Goal: Check status: Check status

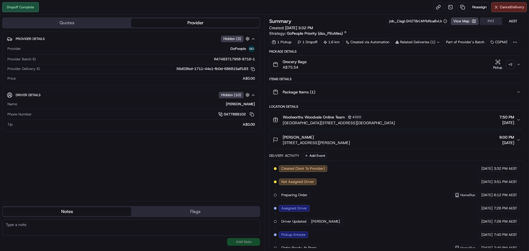
click at [510, 63] on div "+ 2" at bounding box center [510, 65] width 8 height 8
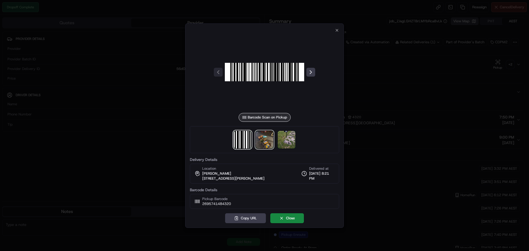
click at [264, 140] on img at bounding box center [265, 140] width 18 height 18
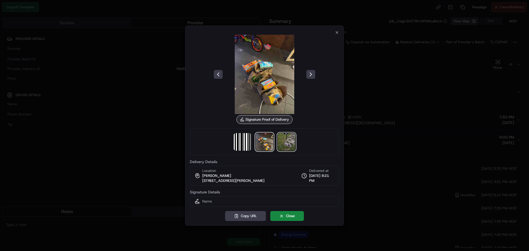
click at [293, 141] on img at bounding box center [287, 142] width 18 height 18
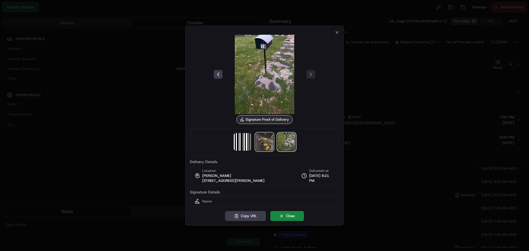
click at [266, 145] on img at bounding box center [265, 142] width 18 height 18
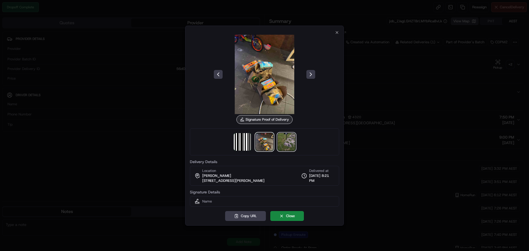
click at [288, 137] on img at bounding box center [287, 142] width 18 height 18
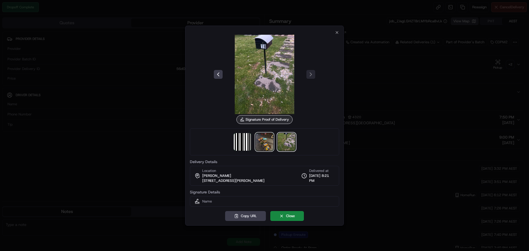
click at [267, 141] on img at bounding box center [265, 142] width 18 height 18
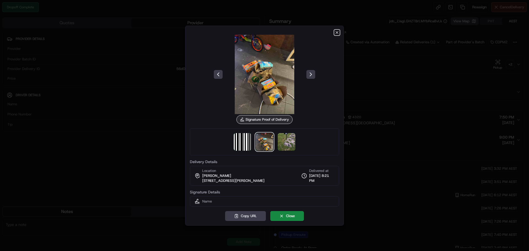
click at [338, 32] on icon "button" at bounding box center [337, 32] width 4 height 4
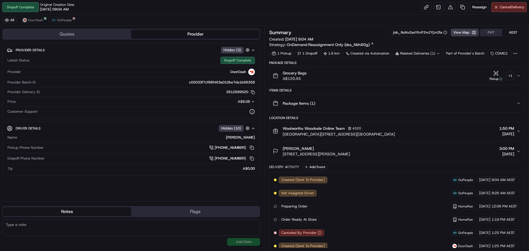
click at [511, 76] on div "+ 1" at bounding box center [510, 76] width 8 height 8
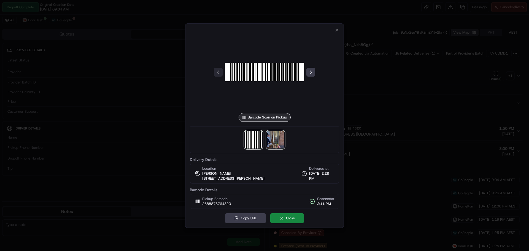
click at [272, 136] on img at bounding box center [276, 140] width 18 height 18
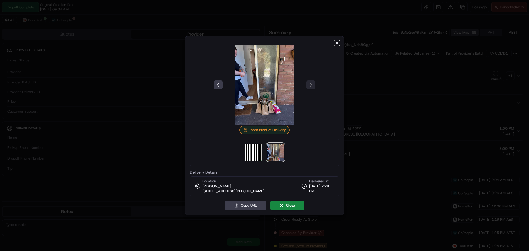
click at [338, 43] on icon "button" at bounding box center [337, 43] width 4 height 4
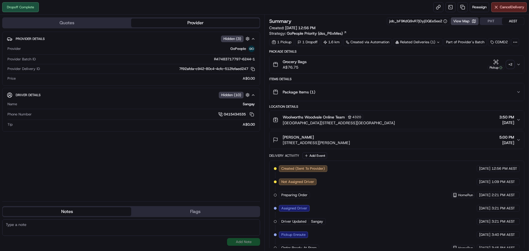
click at [510, 65] on div "+ 2" at bounding box center [510, 65] width 8 height 8
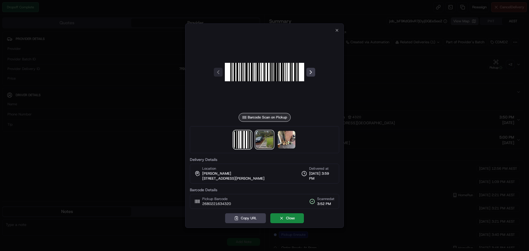
click at [268, 132] on img at bounding box center [265, 140] width 18 height 18
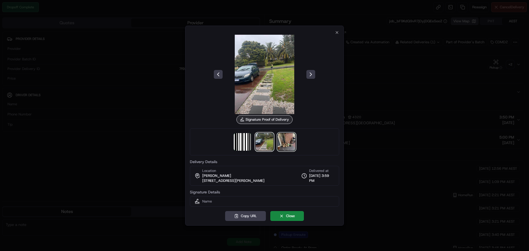
click at [286, 142] on img at bounding box center [287, 142] width 18 height 18
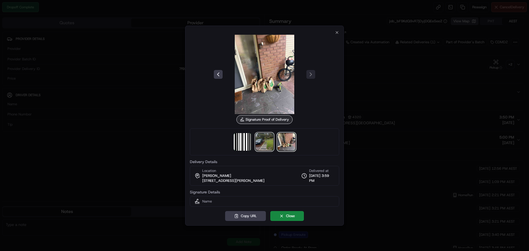
click at [267, 141] on img at bounding box center [265, 142] width 18 height 18
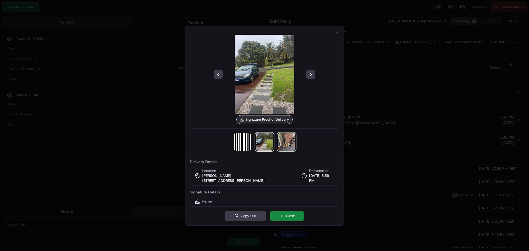
click at [285, 140] on img at bounding box center [287, 142] width 18 height 18
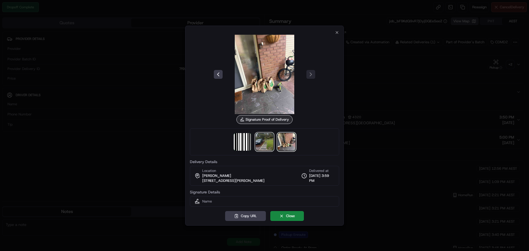
click at [266, 142] on img at bounding box center [265, 142] width 18 height 18
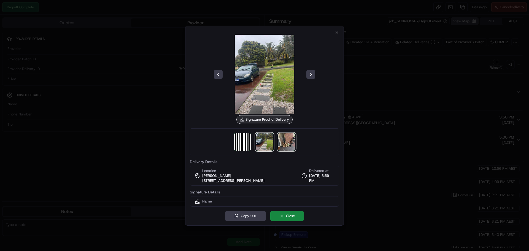
click at [281, 143] on img at bounding box center [287, 142] width 18 height 18
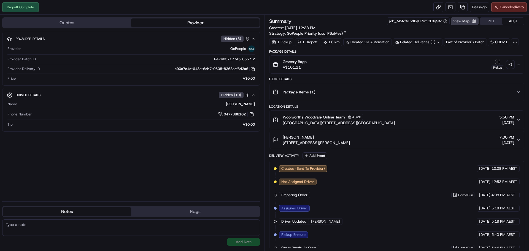
click at [509, 65] on div "+ 3" at bounding box center [510, 65] width 8 height 8
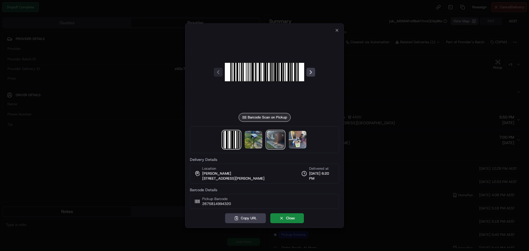
click at [277, 145] on img at bounding box center [276, 140] width 18 height 18
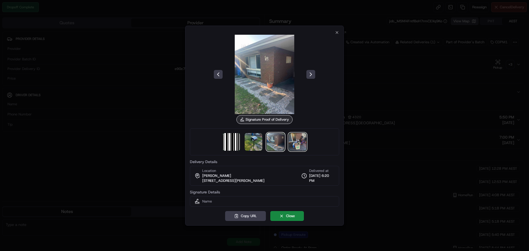
click at [295, 147] on img at bounding box center [298, 142] width 18 height 18
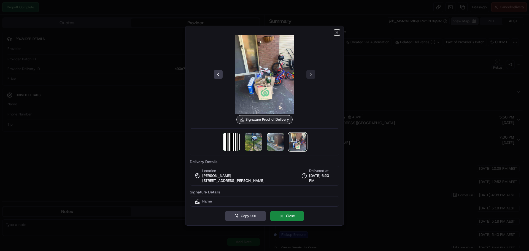
click at [337, 32] on icon "button" at bounding box center [337, 32] width 2 height 2
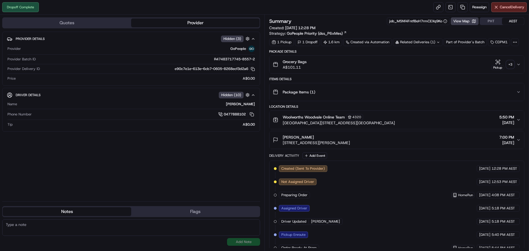
click at [516, 141] on icon "button" at bounding box center [518, 140] width 4 height 4
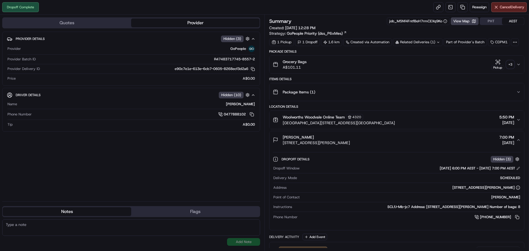
click at [516, 141] on icon "button" at bounding box center [518, 140] width 4 height 4
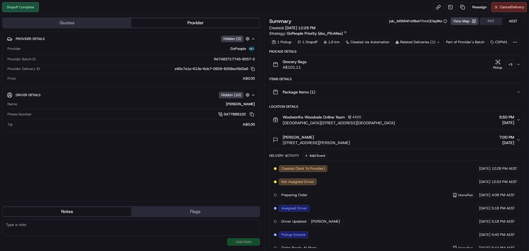
click at [509, 58] on button "Grocery Bags A$101.11 Pickup + 3" at bounding box center [396, 65] width 254 height 18
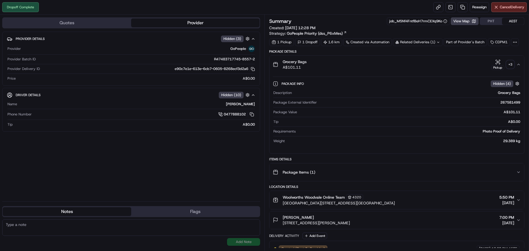
click at [508, 63] on div "+ 3" at bounding box center [510, 65] width 8 height 8
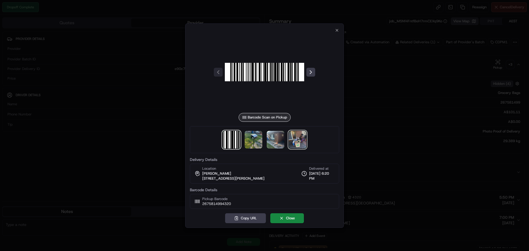
click at [296, 138] on img at bounding box center [298, 140] width 18 height 18
